Goal: Task Accomplishment & Management: Complete application form

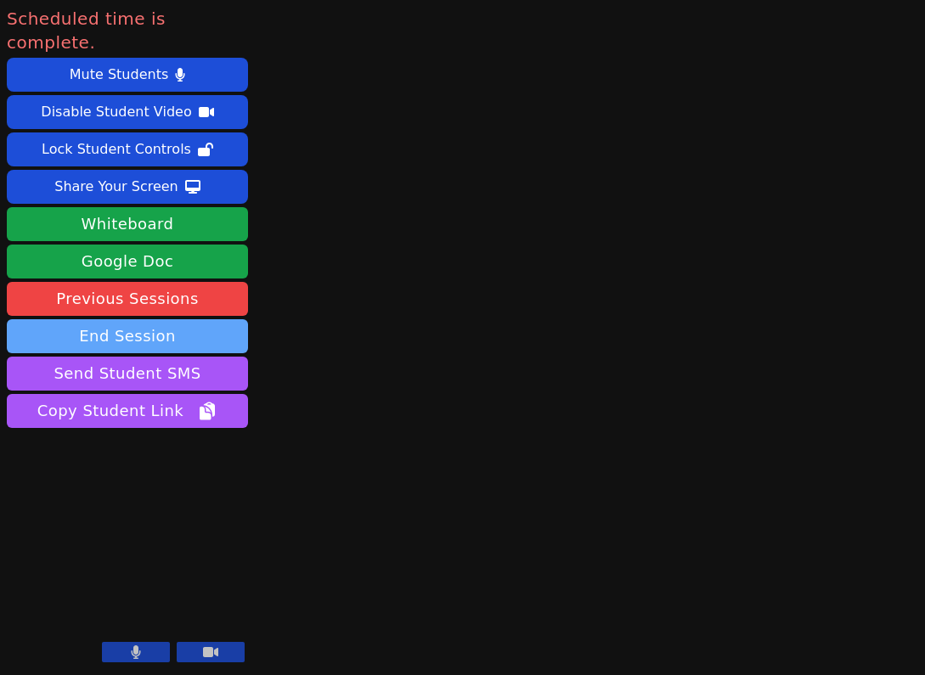
drag, startPoint x: 0, startPoint y: 0, endPoint x: 183, endPoint y: 306, distance: 357.2
click at [183, 319] on button "End Session" at bounding box center [127, 336] width 241 height 34
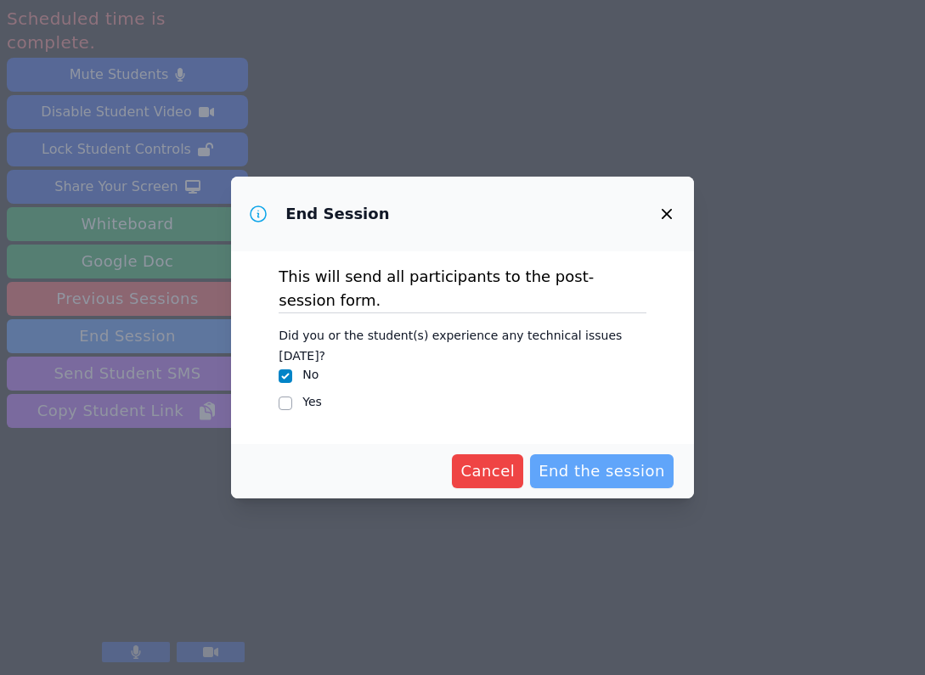
click at [576, 459] on span "End the session" at bounding box center [601, 471] width 126 height 24
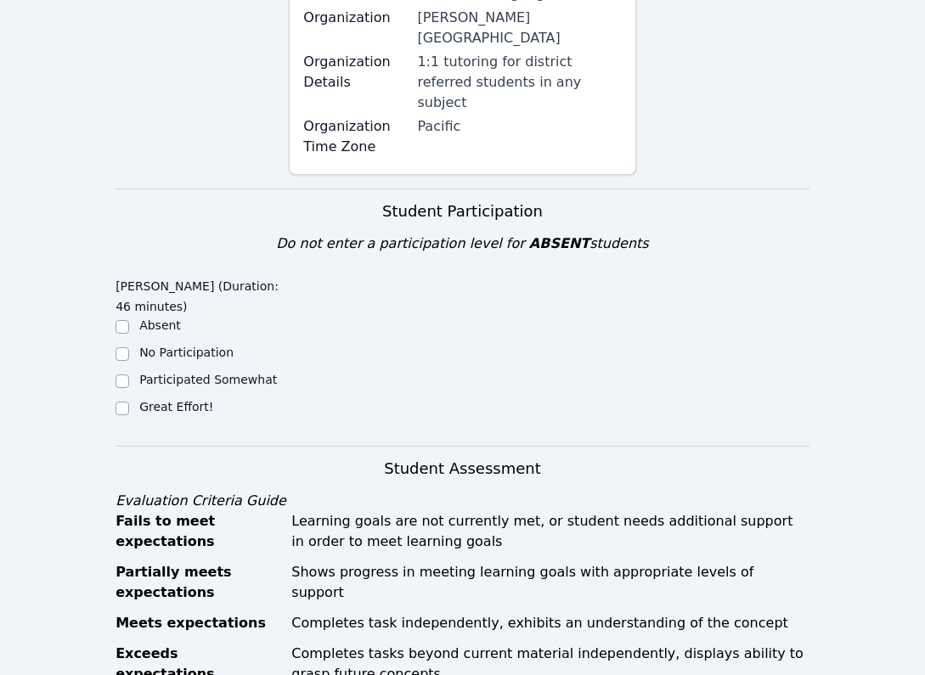
scroll to position [487, 0]
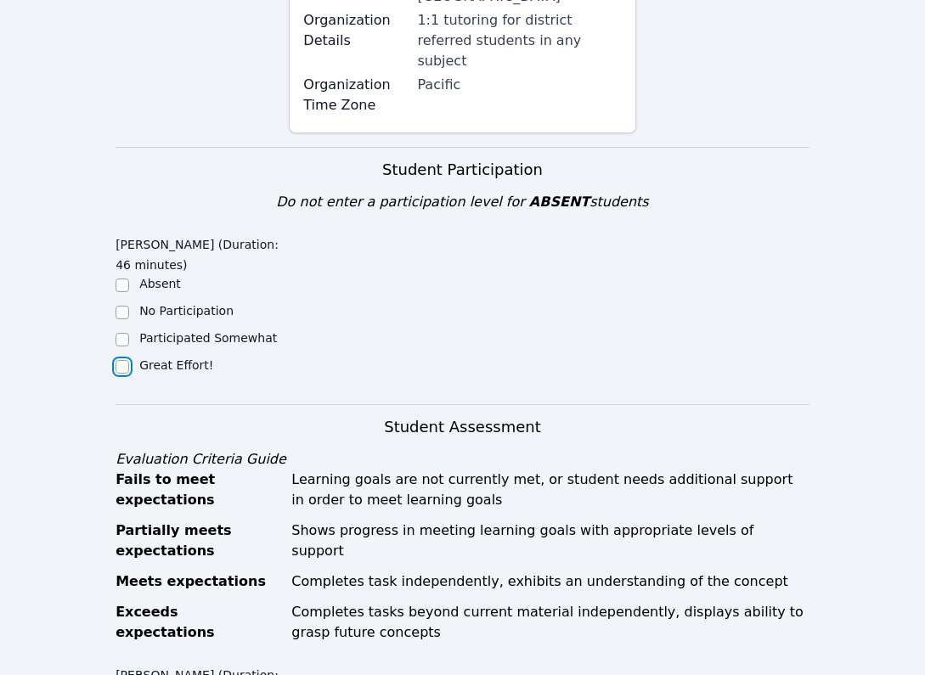
click at [121, 360] on input "Great Effort!" at bounding box center [122, 367] width 14 height 14
checkbox input "true"
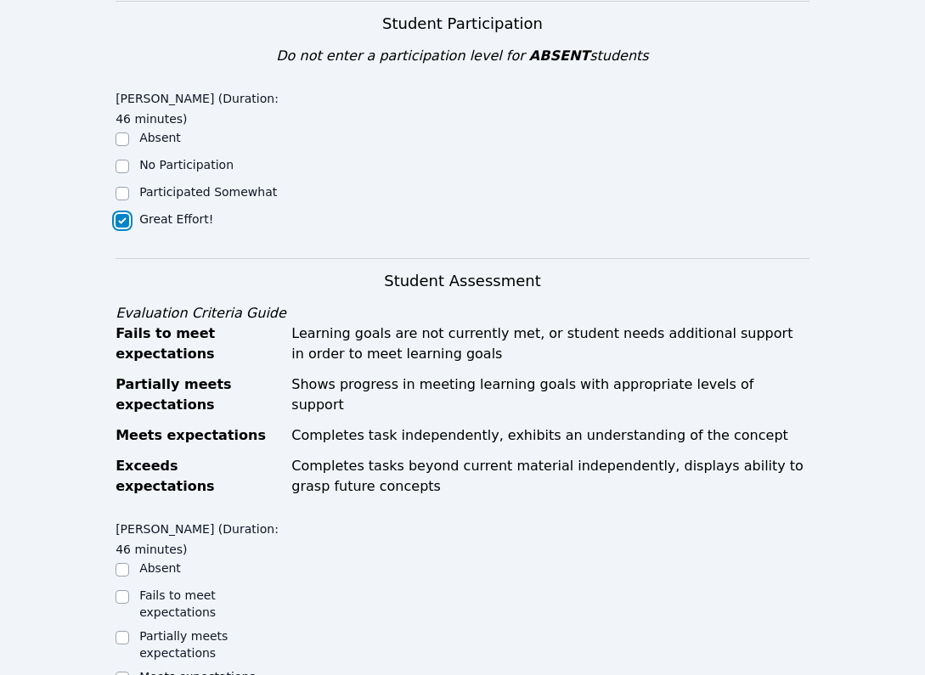
scroll to position [839, 0]
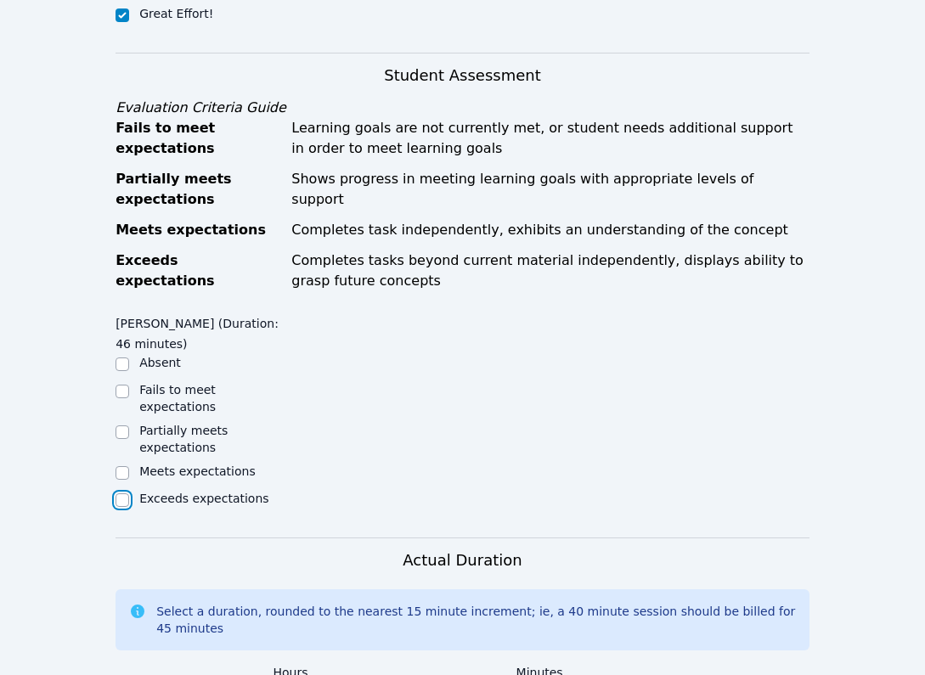
click at [125, 493] on input "Exceeds expectations" at bounding box center [122, 500] width 14 height 14
checkbox input "true"
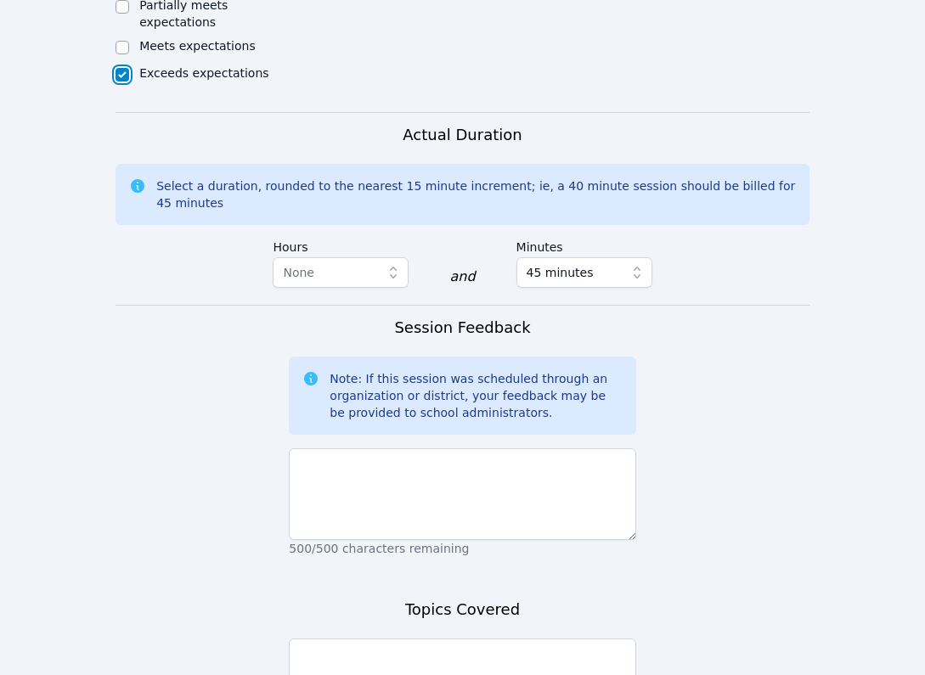
scroll to position [1302, 0]
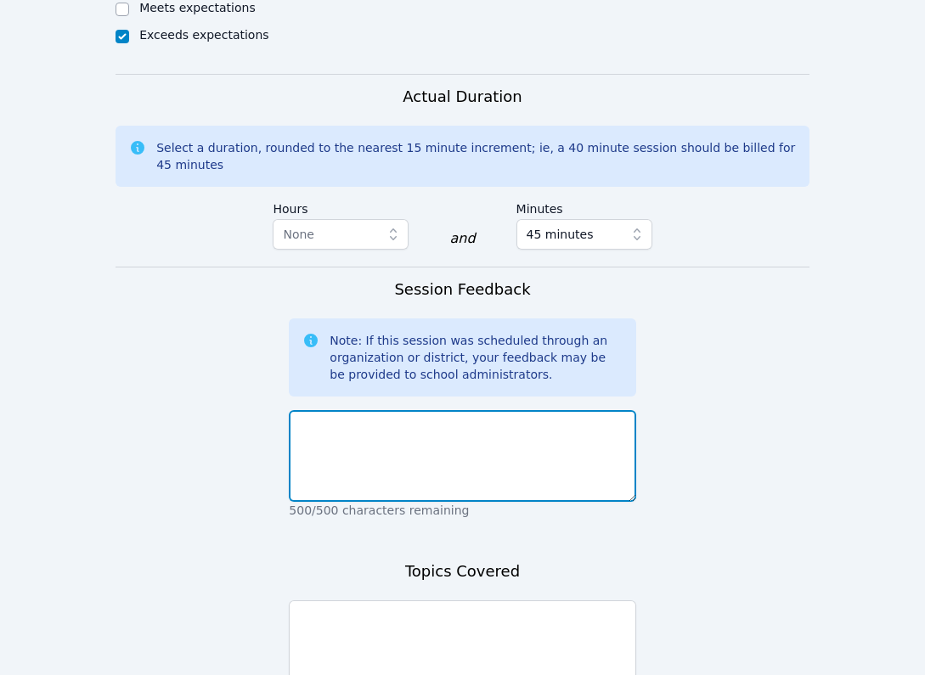
click at [397, 410] on textarea at bounding box center [462, 456] width 346 height 92
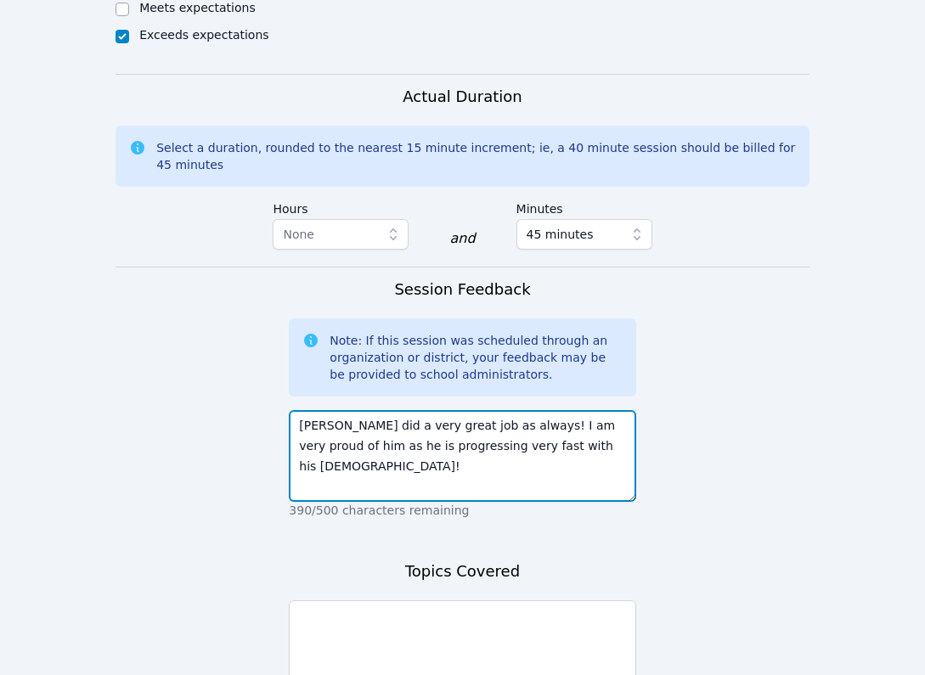
type textarea "[PERSON_NAME] did a very great job as always! I am very proud of him as he is p…"
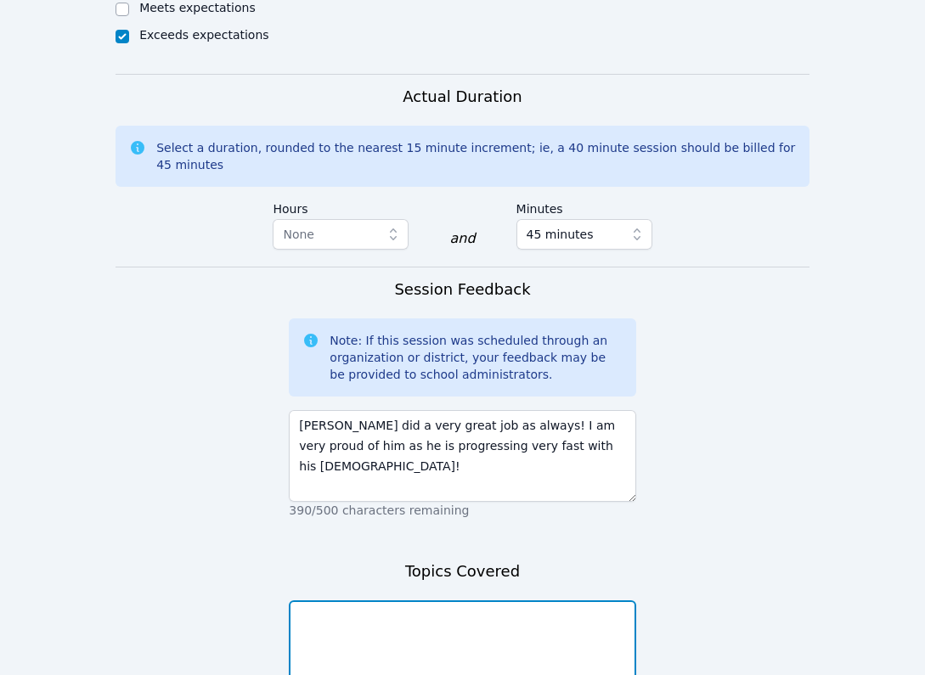
click at [459, 600] on textarea at bounding box center [462, 646] width 346 height 92
type textarea "W"
type textarea "i"
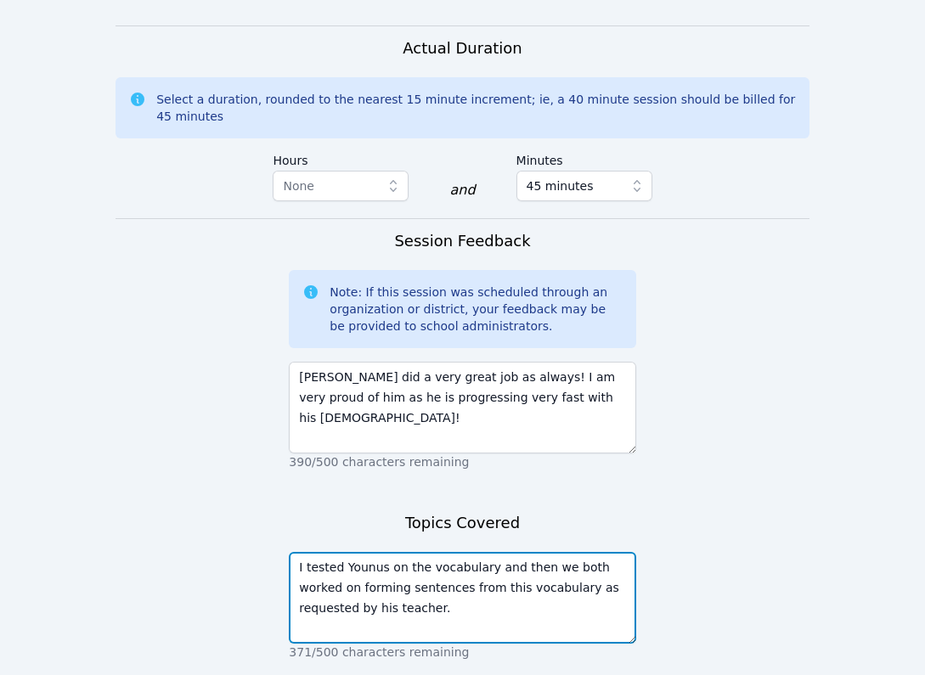
scroll to position [1368, 0]
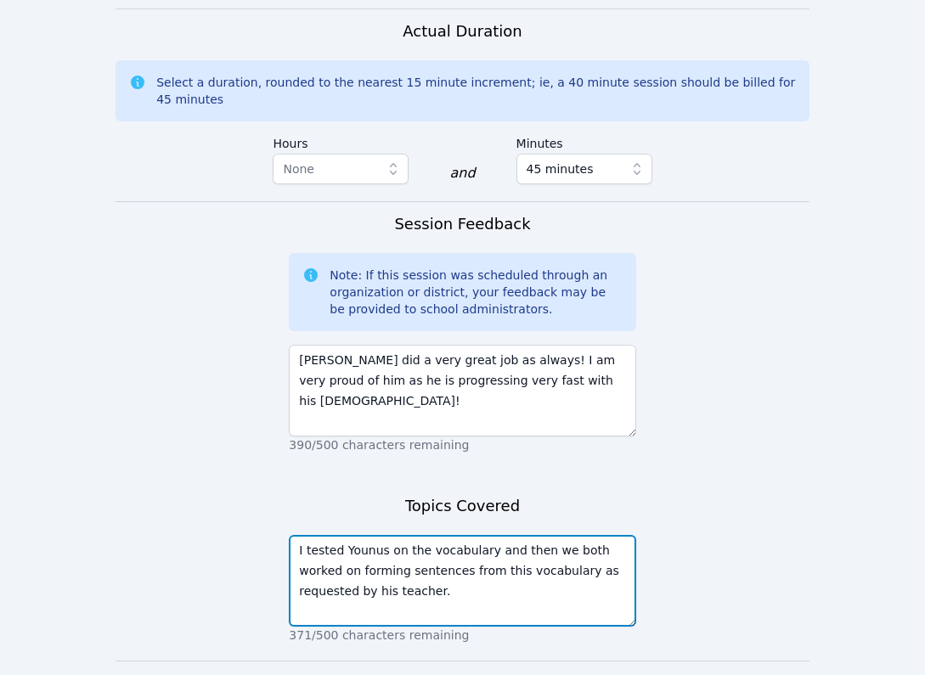
type textarea "I tested Younus on the vocabulary and then we both worked on forming sentences …"
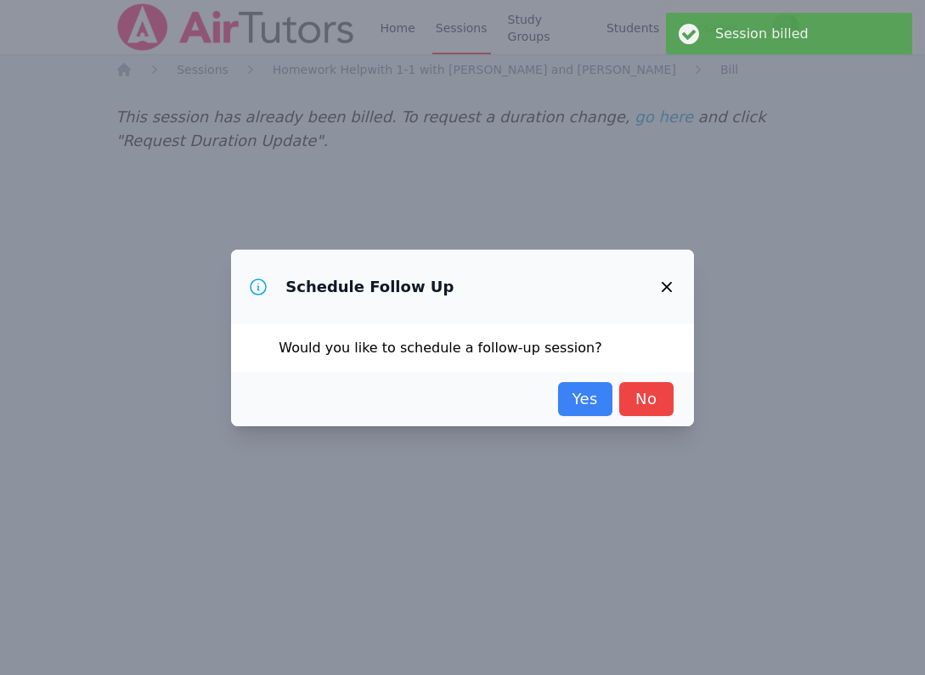
scroll to position [0, 0]
click at [605, 386] on link "Yes" at bounding box center [585, 399] width 54 height 34
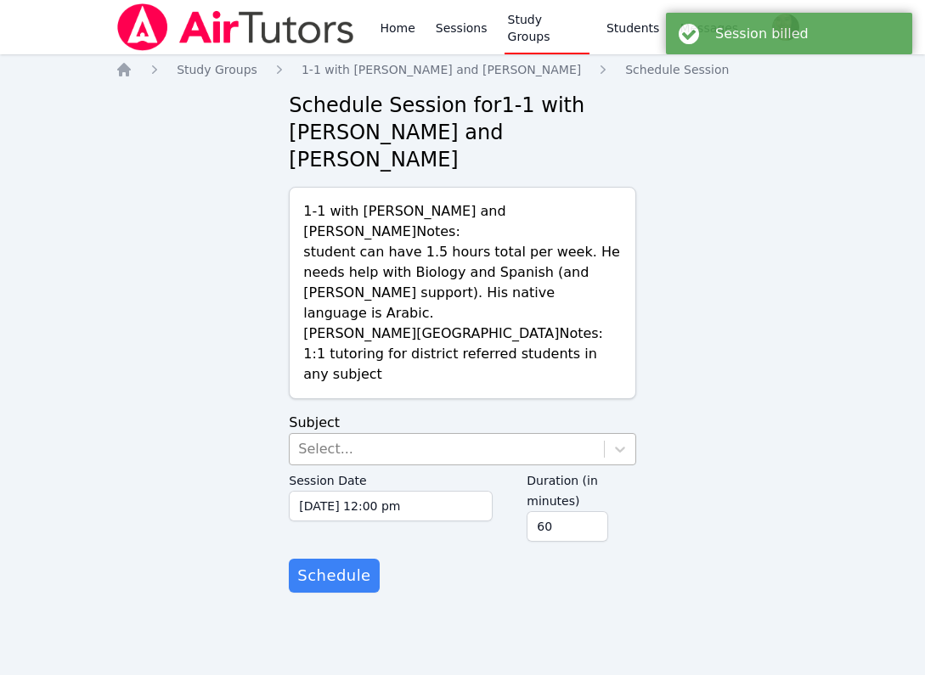
click at [499, 434] on div "Select..." at bounding box center [446, 449] width 313 height 31
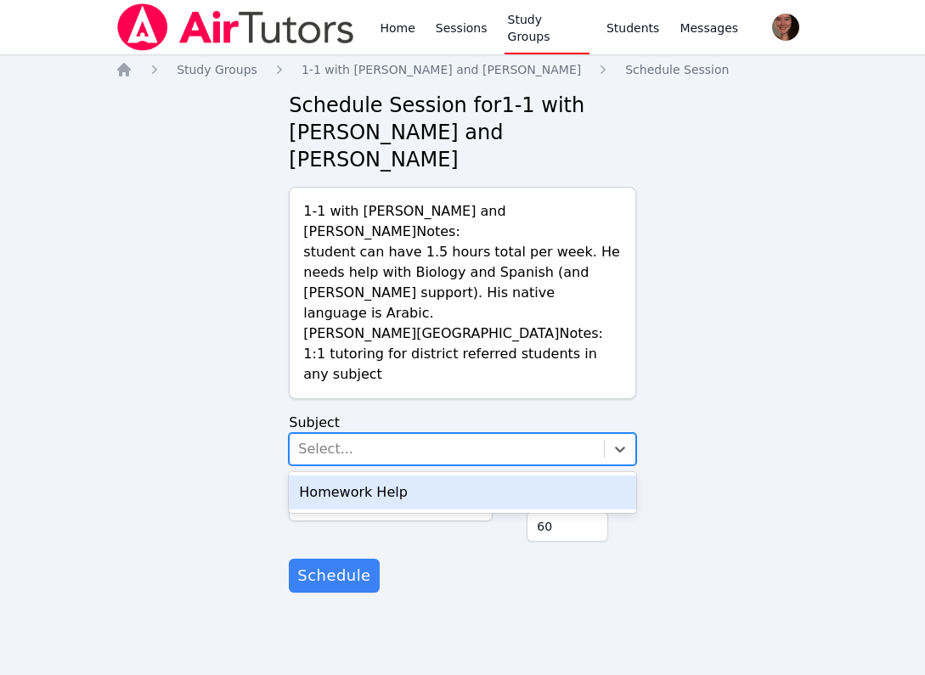
click at [470, 475] on div "Homework Help" at bounding box center [462, 492] width 346 height 34
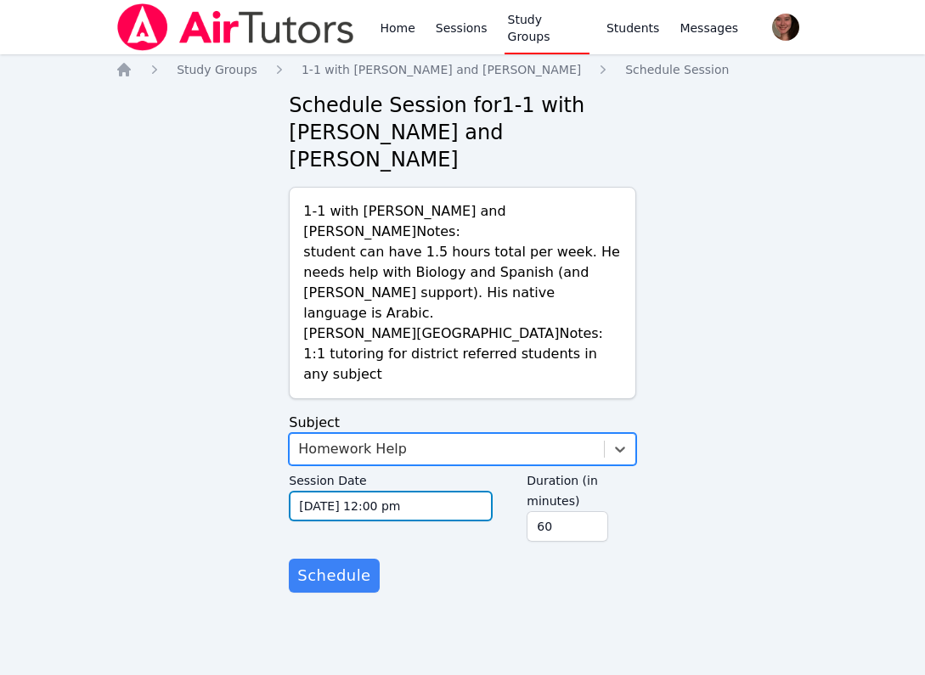
click at [435, 491] on input "[DATE] 12:00 pm" at bounding box center [391, 506] width 204 height 31
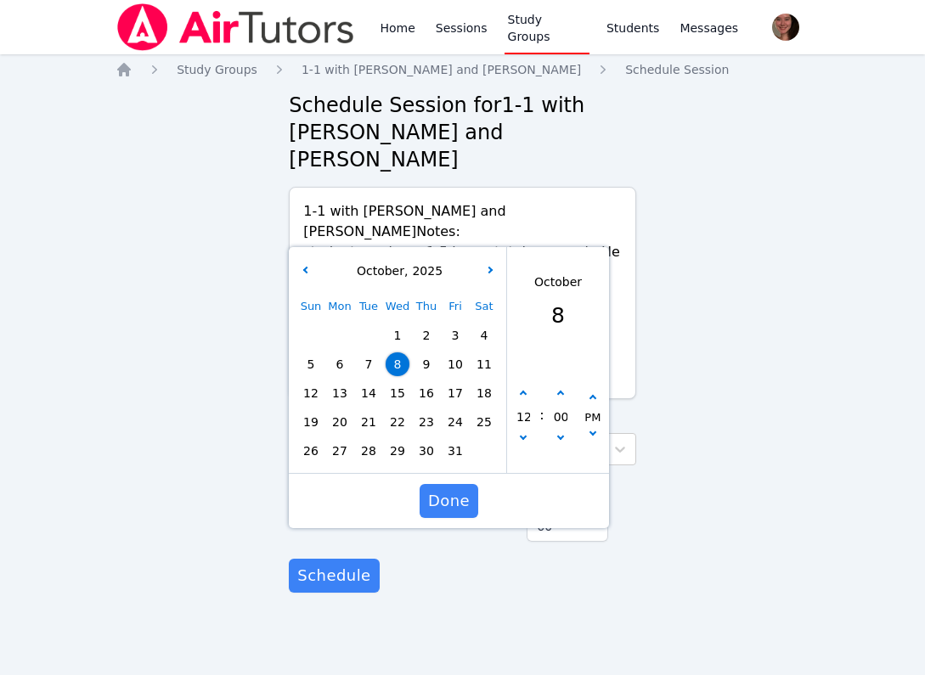
click at [369, 352] on span "7" at bounding box center [369, 364] width 24 height 24
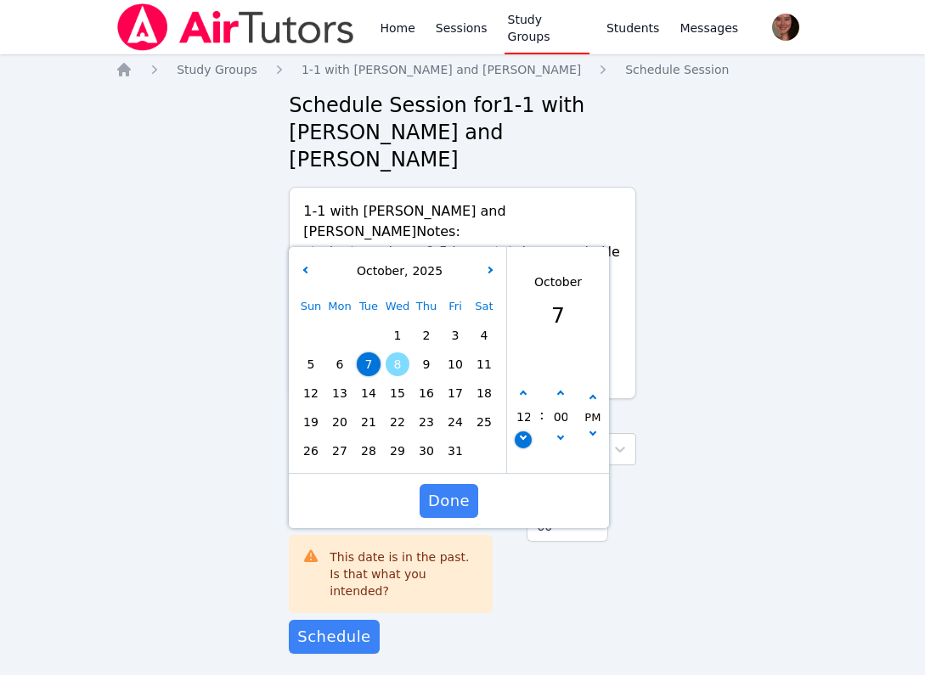
click at [521, 431] on button "button" at bounding box center [522, 439] width 17 height 17
type input "[DATE] 11:00 am"
type input "11"
click at [521, 431] on button "button" at bounding box center [522, 439] width 17 height 17
type input "[DATE] 10:00 am"
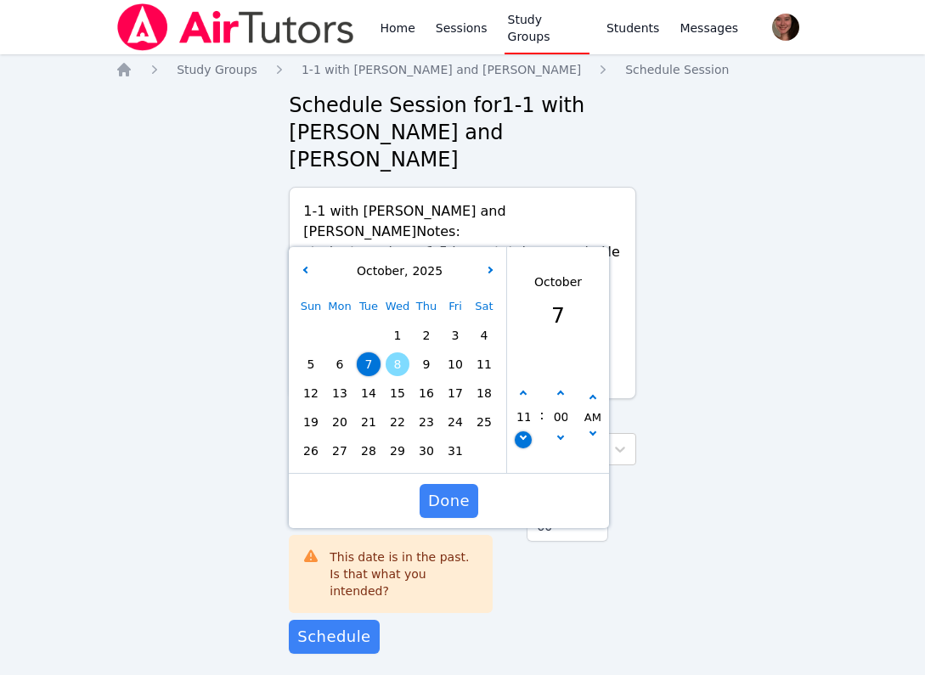
type input "10"
click at [520, 402] on input "10" at bounding box center [522, 416] width 17 height 29
click at [520, 385] on button "button" at bounding box center [522, 393] width 17 height 17
type input "[DATE] 11:00 am"
type input "11"
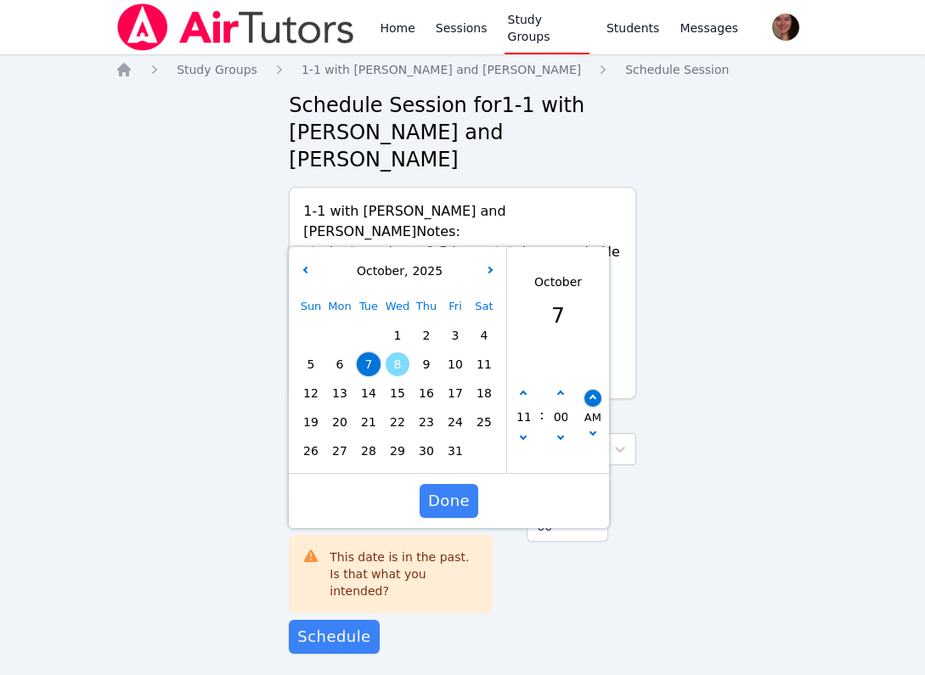
click at [593, 395] on icon "button" at bounding box center [592, 398] width 7 height 7
click at [447, 489] on span "Done" at bounding box center [449, 501] width 42 height 24
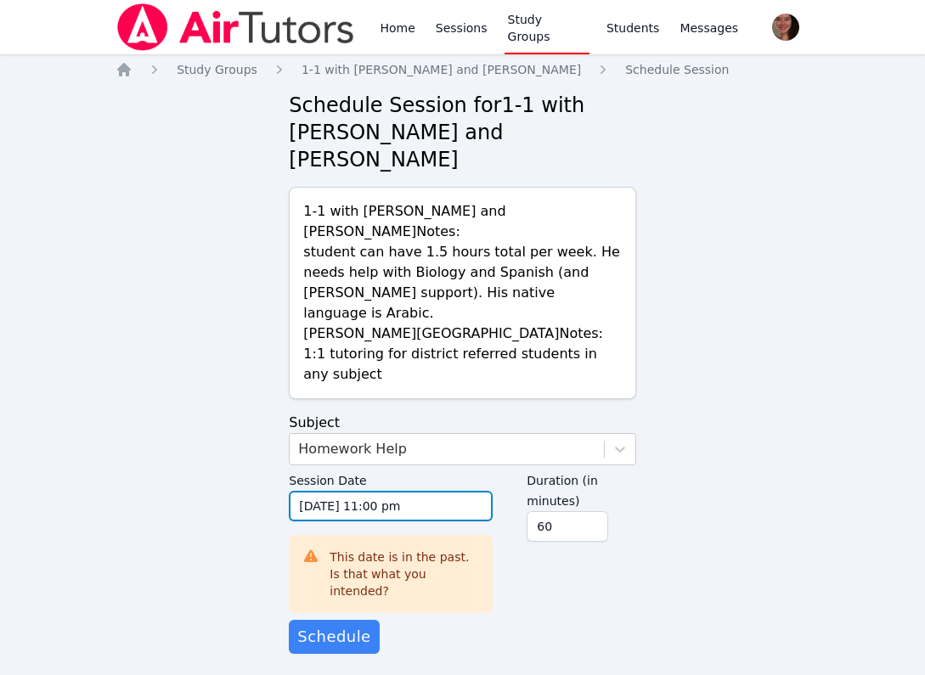
click at [354, 491] on input "[DATE] 11:00 pm" at bounding box center [391, 506] width 204 height 31
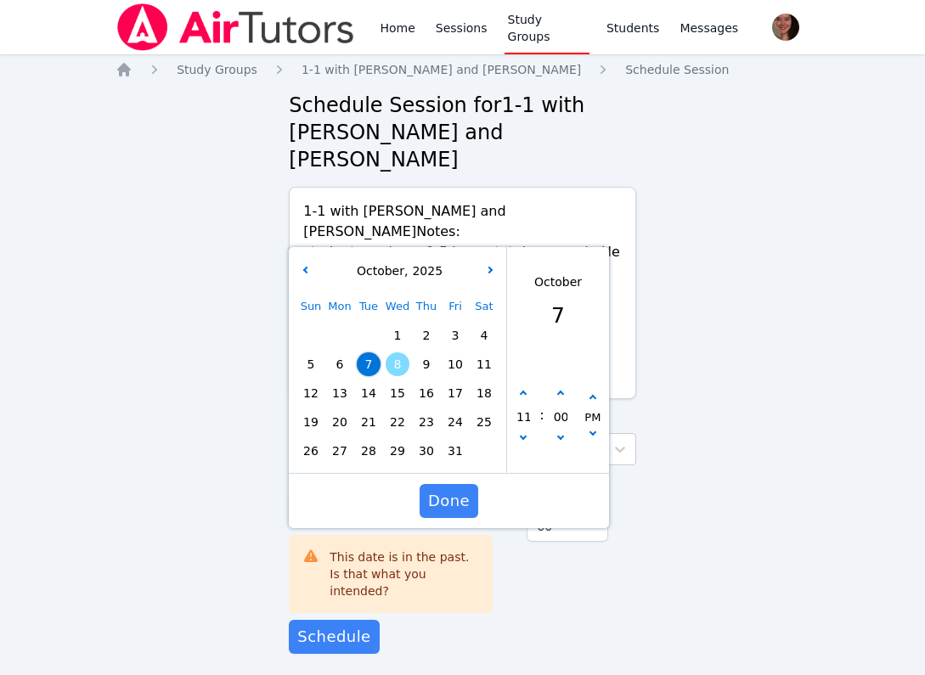
click at [374, 381] on span "14" at bounding box center [369, 393] width 24 height 24
type input "[DATE] 11:00 pm"
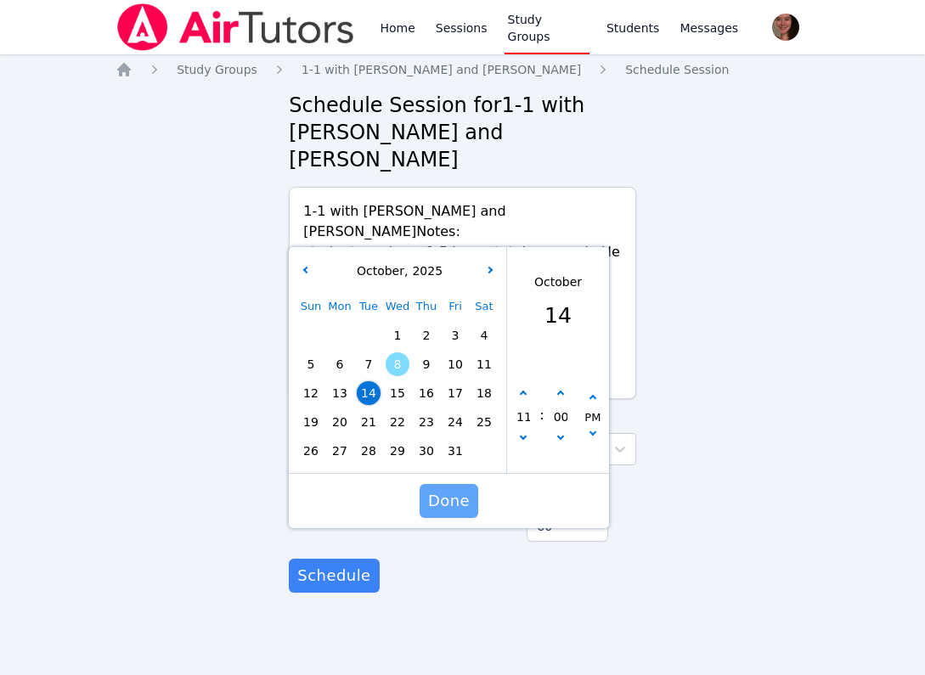
click at [453, 489] on span "Done" at bounding box center [449, 501] width 42 height 24
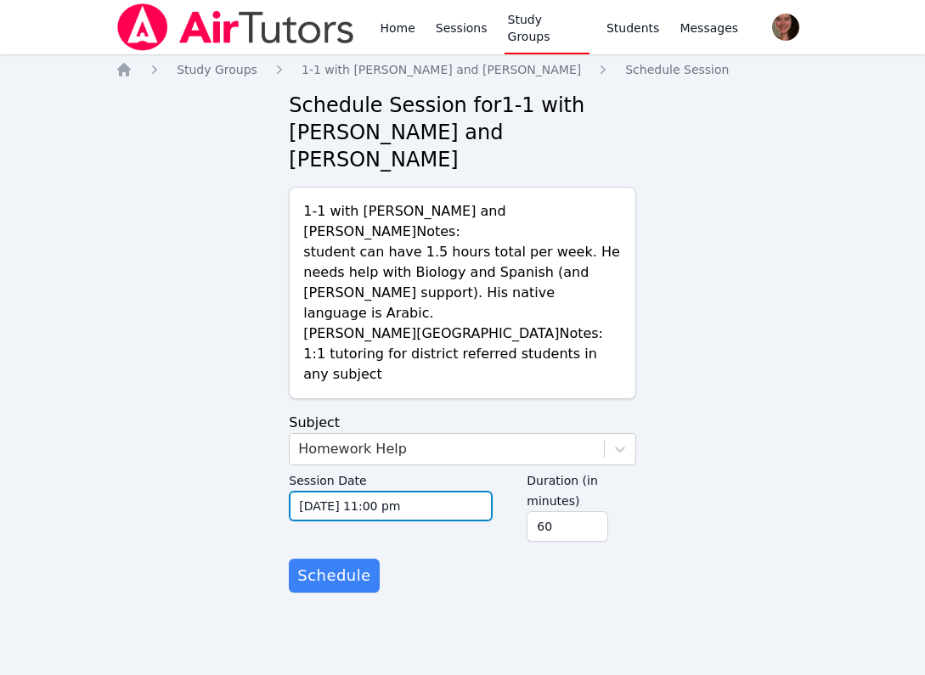
click at [440, 491] on input "[DATE] 11:00 pm" at bounding box center [391, 506] width 204 height 31
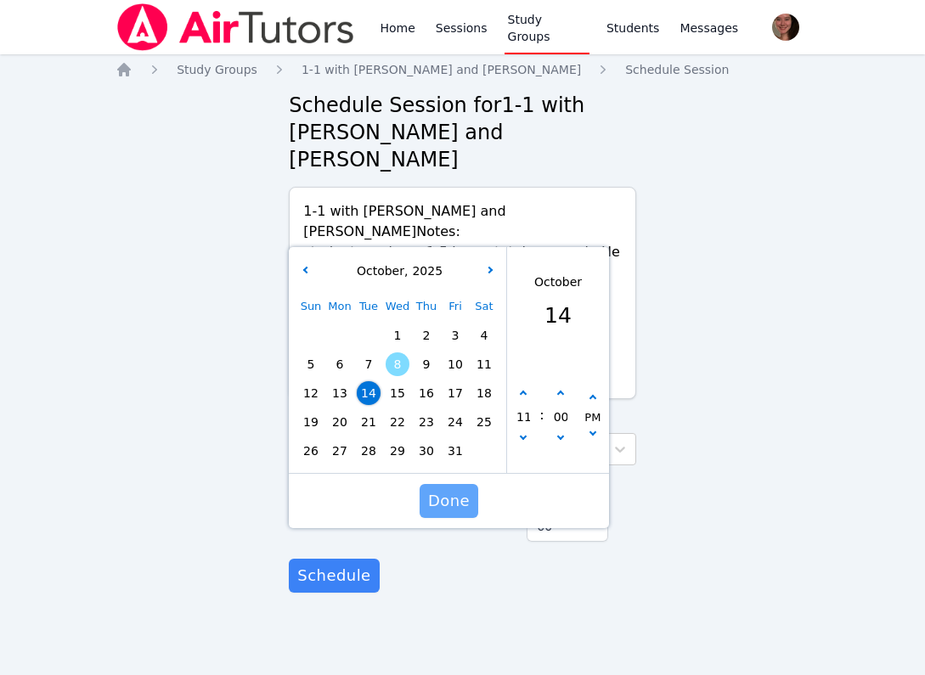
click at [447, 489] on span "Done" at bounding box center [449, 501] width 42 height 24
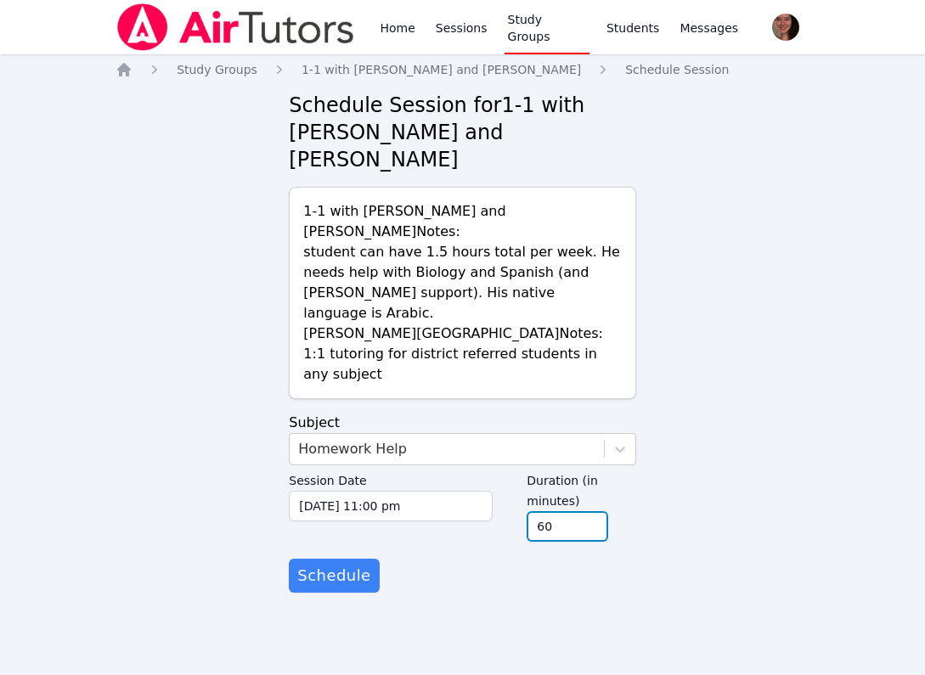
click at [568, 511] on input "60" at bounding box center [567, 526] width 82 height 31
type input "45"
click at [590, 511] on input "45" at bounding box center [567, 526] width 82 height 31
click at [318, 564] on span "Schedule" at bounding box center [333, 576] width 73 height 24
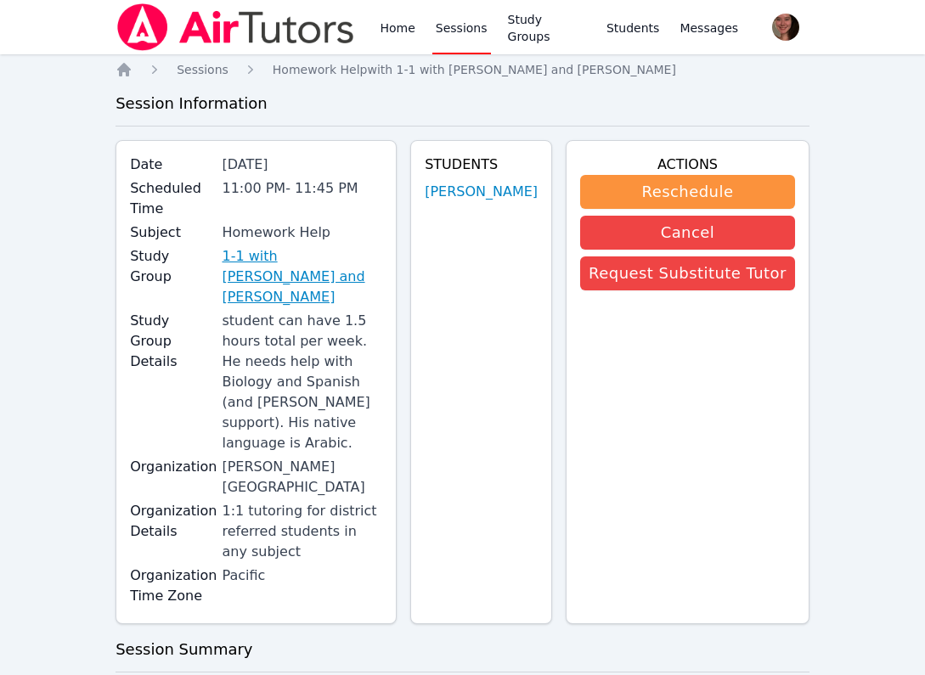
click at [313, 251] on link "1-1 with [PERSON_NAME] and [PERSON_NAME]" at bounding box center [302, 276] width 160 height 61
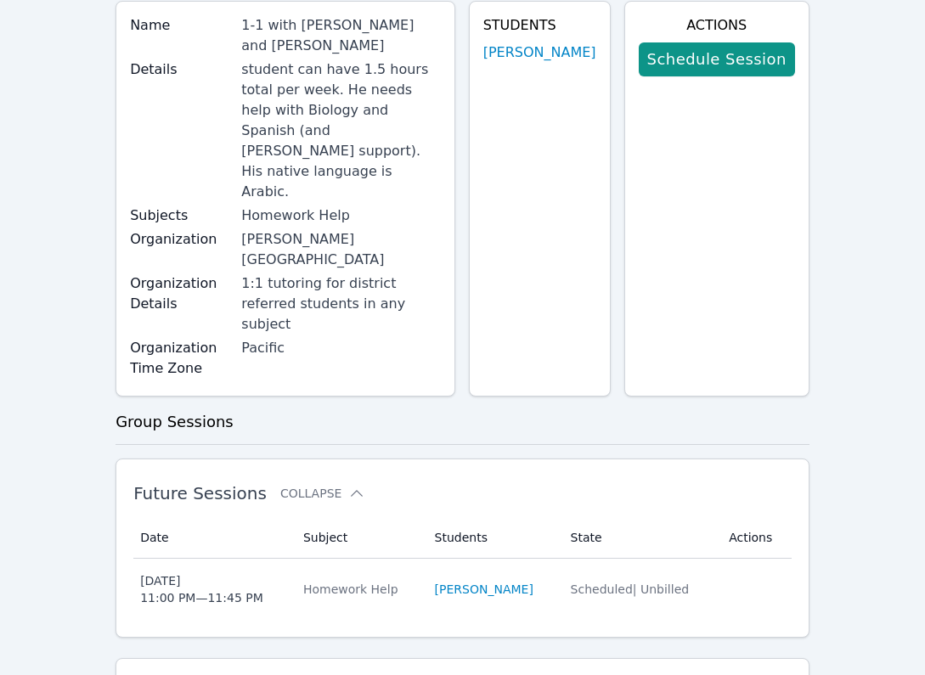
scroll to position [138, 0]
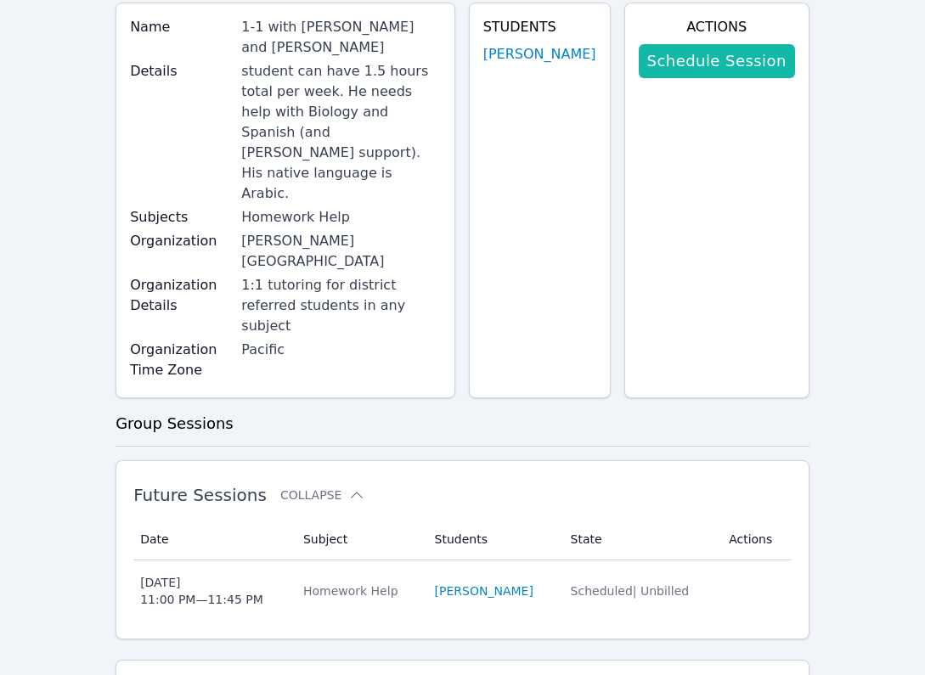
click at [698, 53] on link "Schedule Session" at bounding box center [716, 61] width 156 height 34
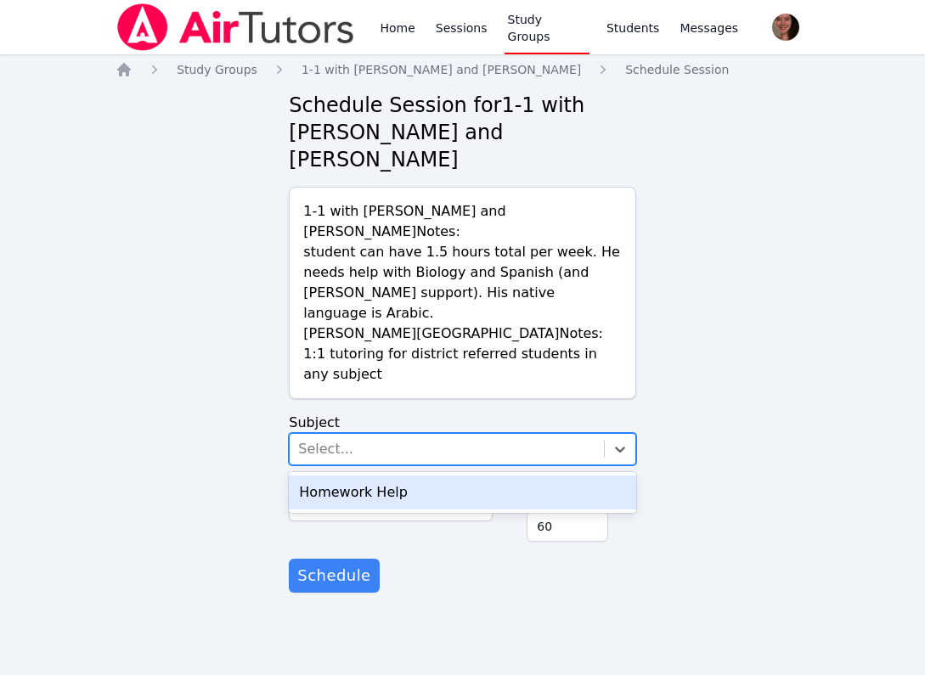
click at [441, 434] on div "Select..." at bounding box center [446, 449] width 313 height 31
click at [408, 475] on div "Homework Help" at bounding box center [462, 492] width 346 height 34
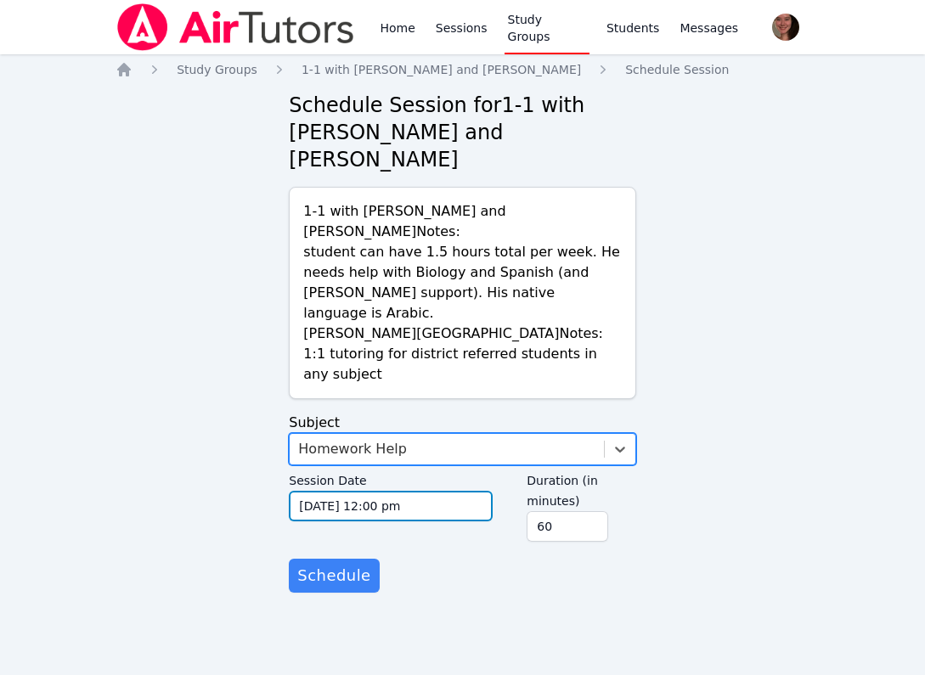
click at [399, 491] on input "[DATE] 12:00 pm" at bounding box center [391, 506] width 204 height 31
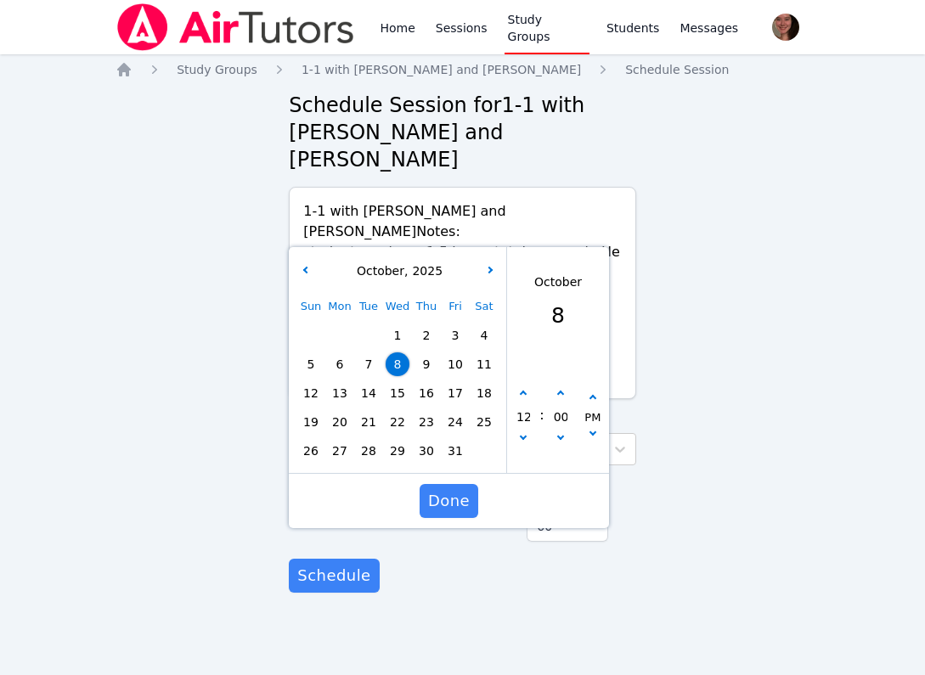
click at [402, 381] on span "15" at bounding box center [397, 393] width 24 height 24
click at [525, 433] on icon "button" at bounding box center [523, 436] width 7 height 7
type input "[DATE] 11:00 am"
type input "11"
click at [525, 433] on icon "button" at bounding box center [523, 436] width 7 height 7
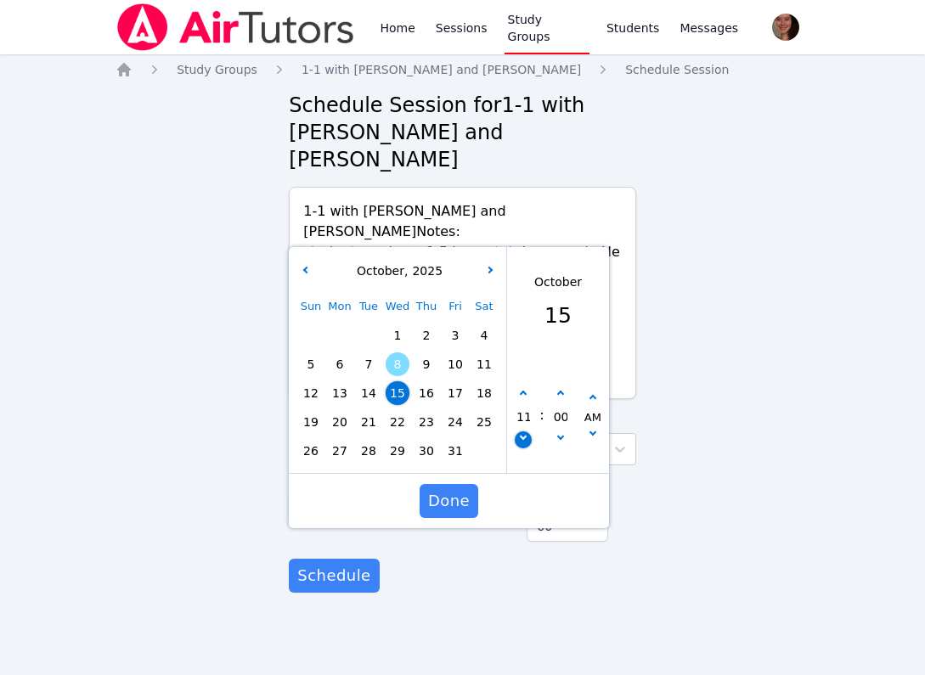
type input "[DATE] 10:00 am"
type input "10"
click at [587, 390] on button "button" at bounding box center [592, 398] width 17 height 17
type input "[DATE] 10:00 pm"
click at [448, 489] on span "Done" at bounding box center [449, 501] width 42 height 24
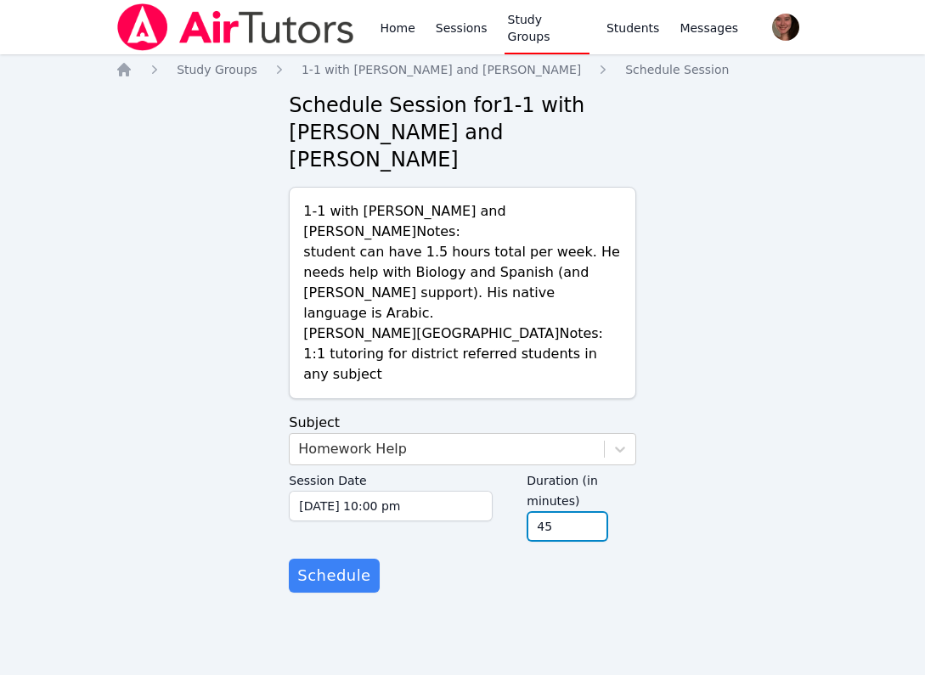
type input "45"
click at [590, 511] on input "45" at bounding box center [567, 526] width 82 height 31
click at [341, 564] on span "Schedule" at bounding box center [333, 576] width 73 height 24
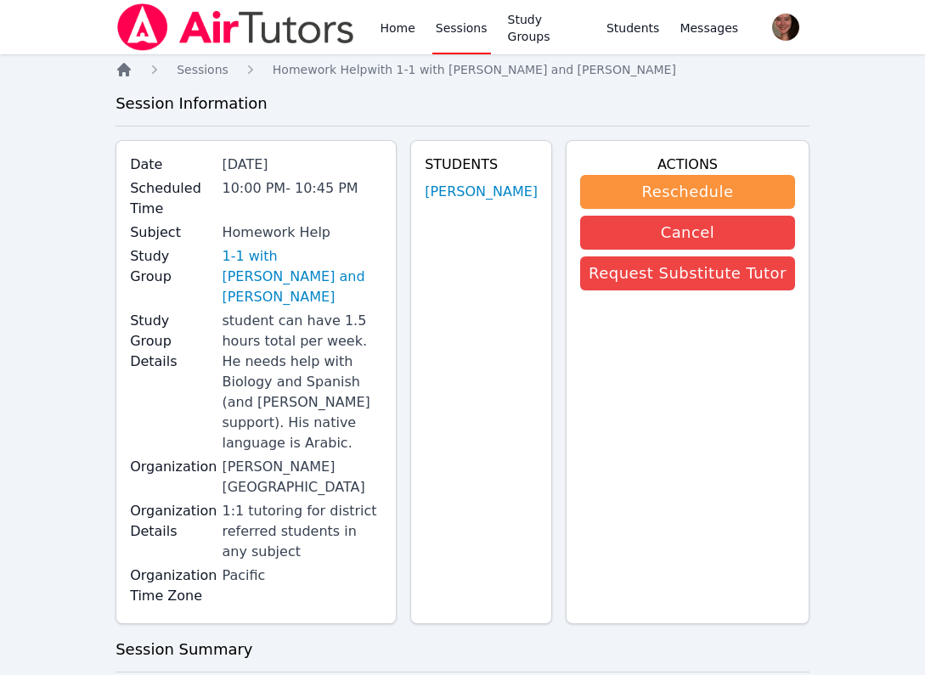
click at [129, 70] on icon "Breadcrumb" at bounding box center [124, 70] width 14 height 14
